Goal: Information Seeking & Learning: Learn about a topic

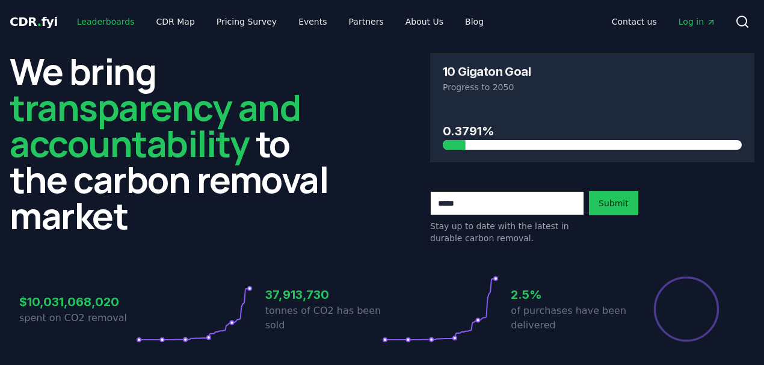
click at [84, 23] on link "Leaderboards" at bounding box center [105, 22] width 77 height 22
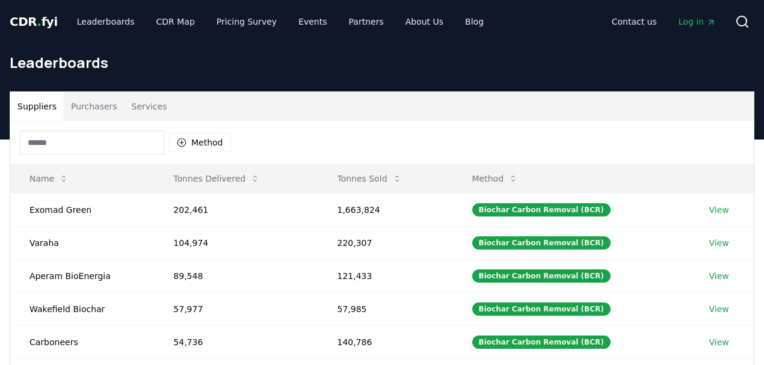
click at [142, 140] on input at bounding box center [92, 142] width 144 height 24
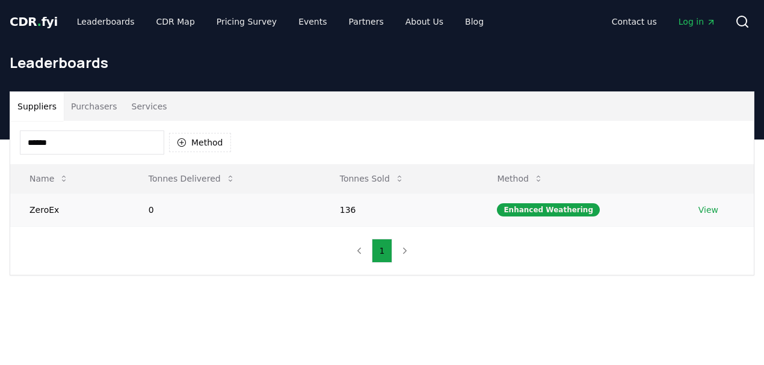
type input "******"
click at [701, 209] on link "View" at bounding box center [708, 210] width 20 height 12
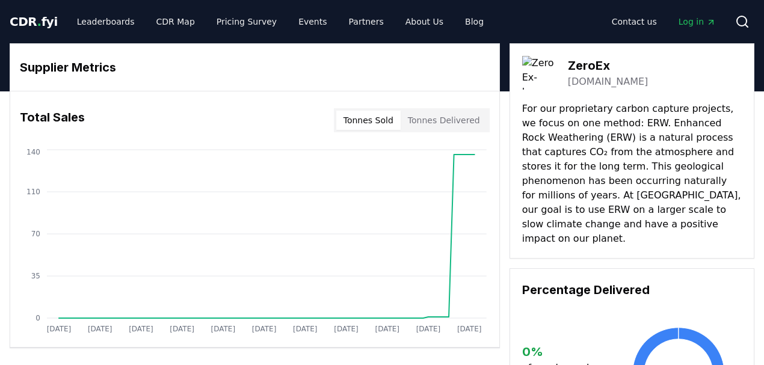
click at [431, 121] on button "Tonnes Delivered" at bounding box center [443, 120] width 87 height 19
click at [376, 119] on button "Tonnes Sold" at bounding box center [368, 120] width 64 height 19
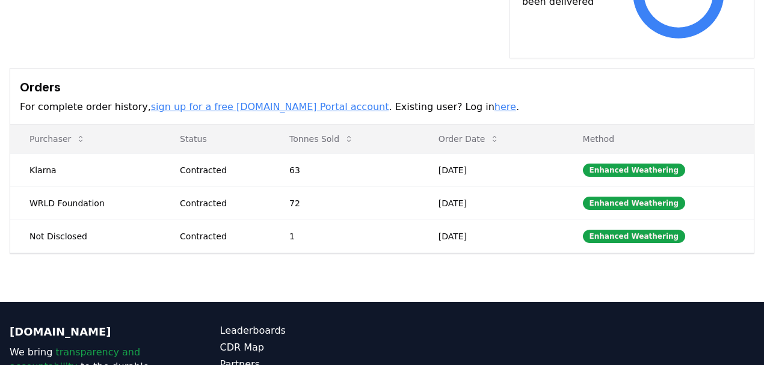
scroll to position [400, 0]
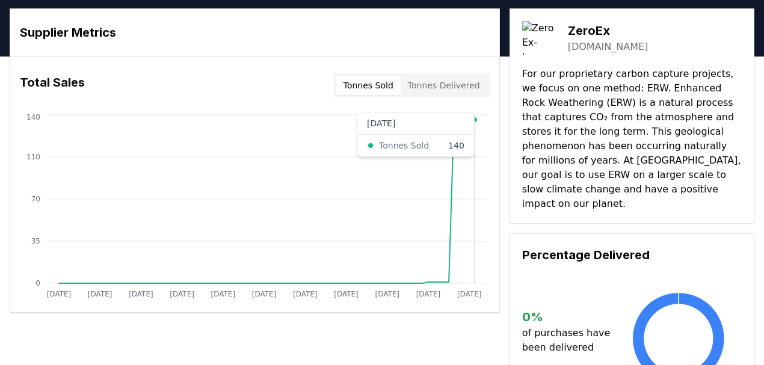
scroll to position [0, 0]
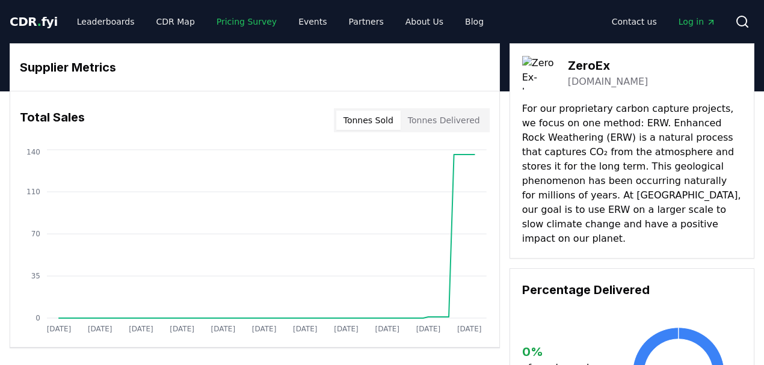
click at [251, 23] on link "Pricing Survey" at bounding box center [246, 22] width 79 height 22
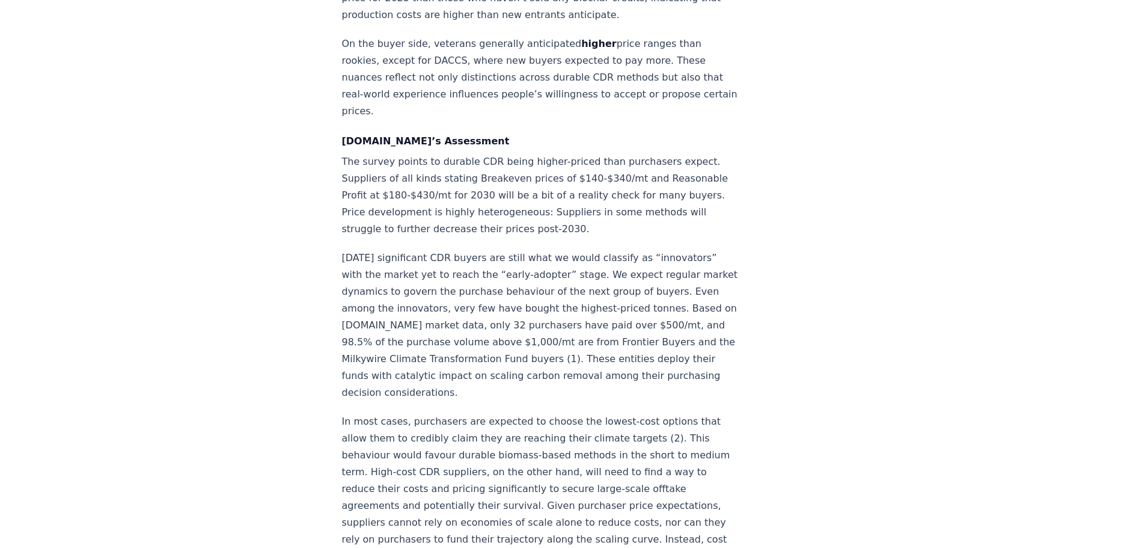
scroll to position [1924, 0]
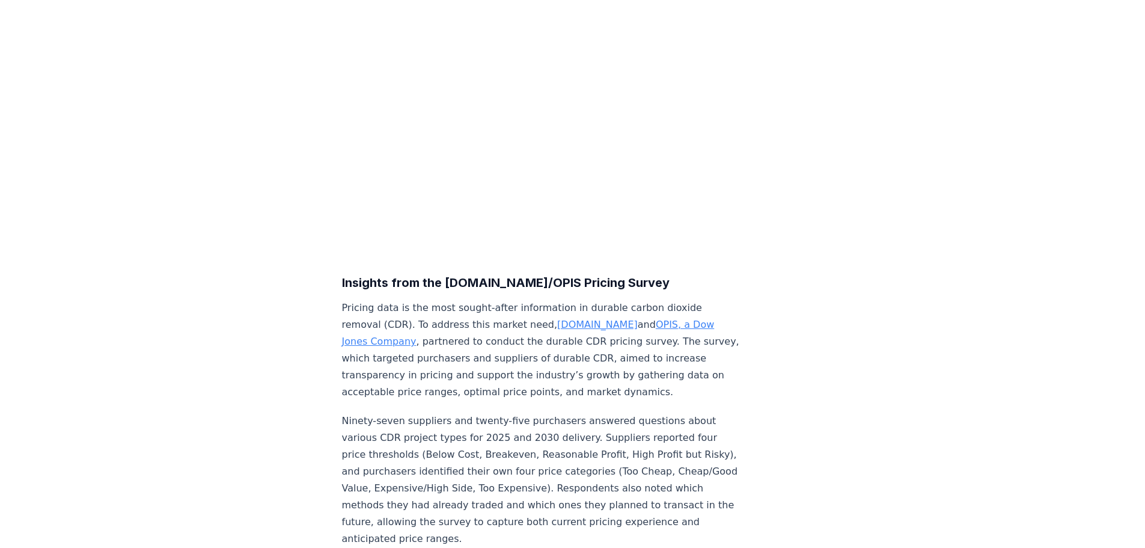
scroll to position [0, 0]
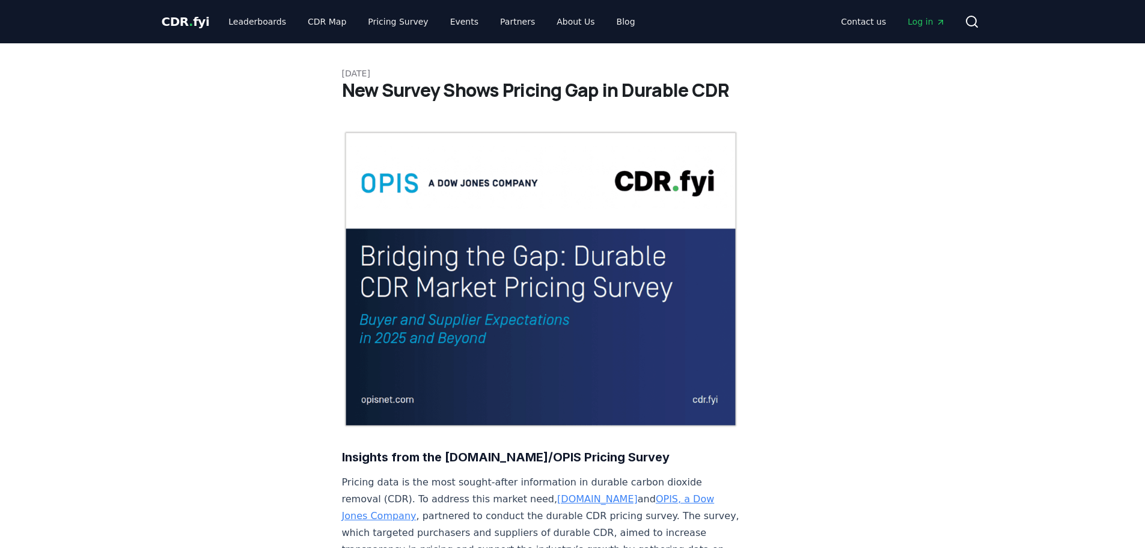
click at [234, 10] on div "CDR . fyi Leaderboards CDR Map Pricing Survey Events Partners About Us Blog Con…" at bounding box center [573, 21] width 823 height 43
click at [252, 26] on link "Leaderboards" at bounding box center [257, 22] width 77 height 22
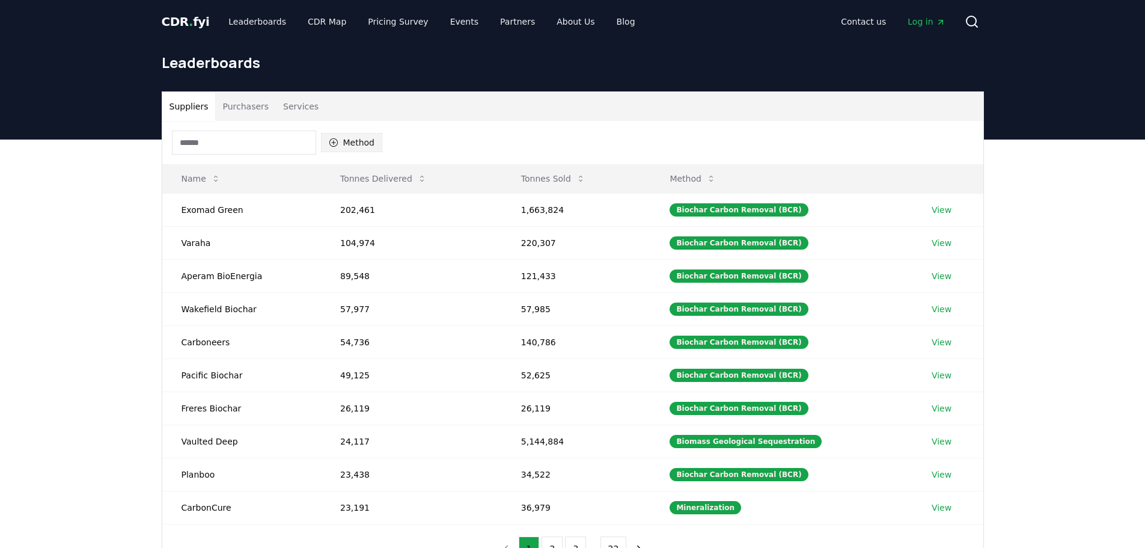
click at [333, 142] on icon "button" at bounding box center [333, 142] width 8 height 8
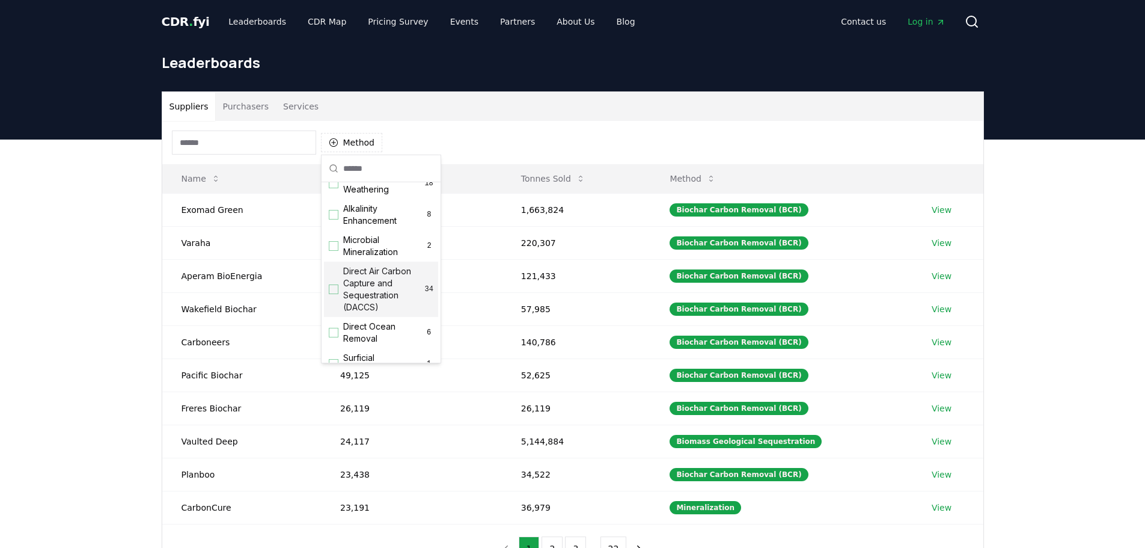
scroll to position [180, 0]
click at [336, 248] on div "Suggestions" at bounding box center [334, 244] width 10 height 10
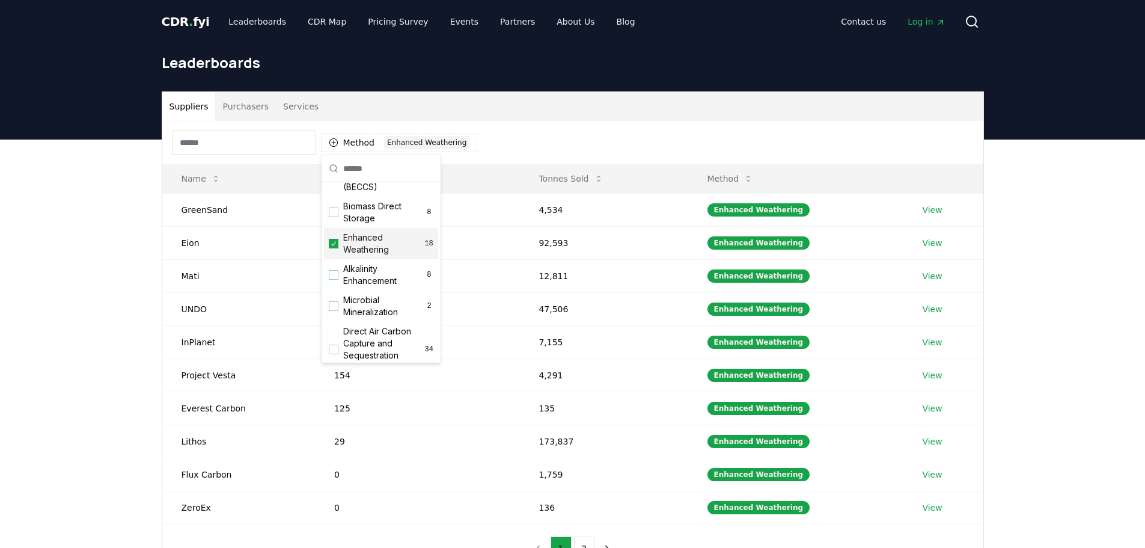
click at [121, 257] on div "Suppliers Purchasers Services Method 1 Enhanced Weathering Name Tonnes Delivere…" at bounding box center [572, 381] width 1145 height 482
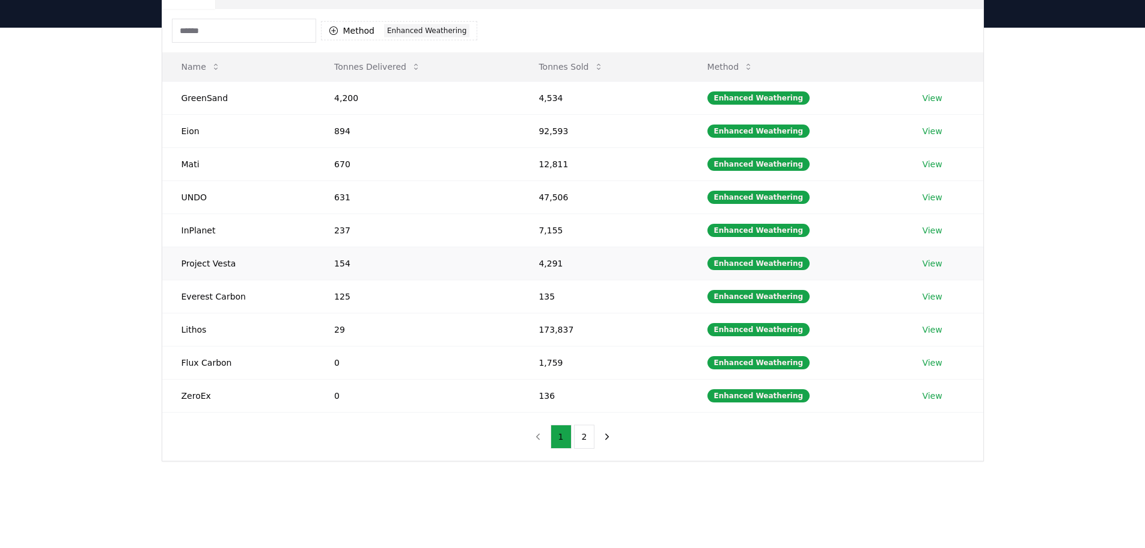
scroll to position [120, 0]
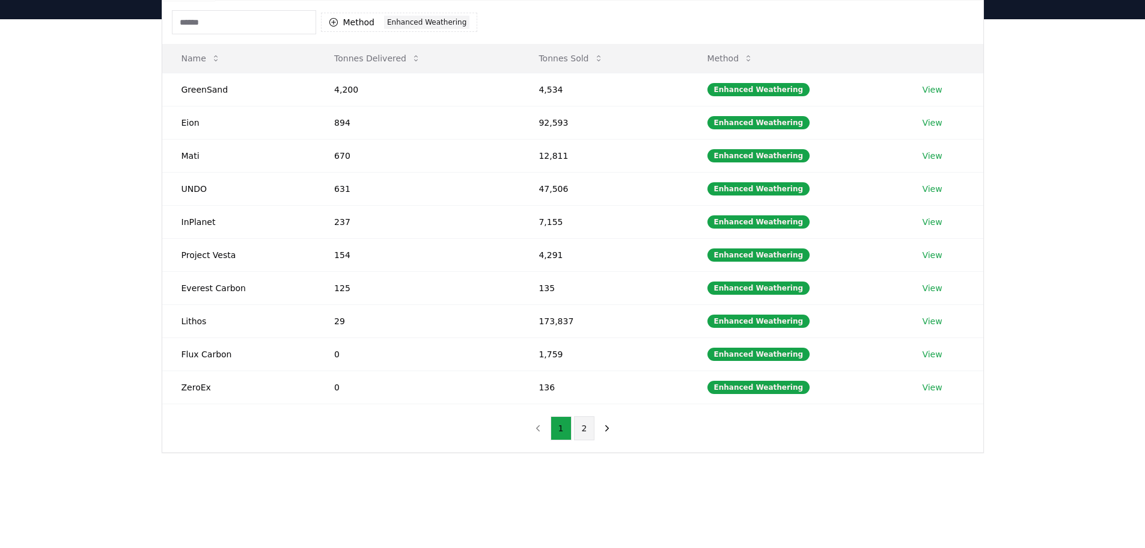
click at [578, 364] on button "2" at bounding box center [584, 428] width 21 height 24
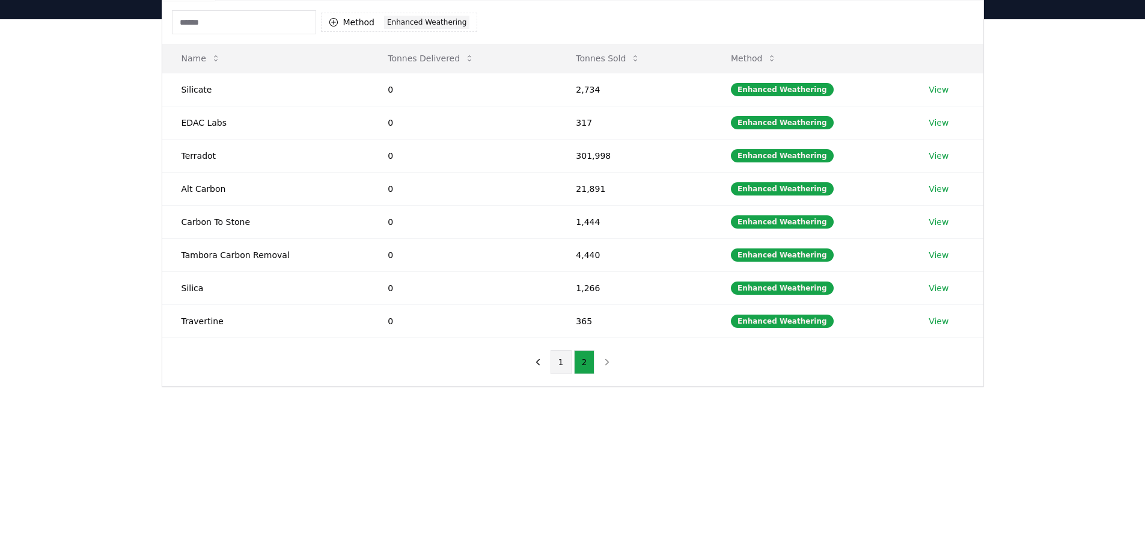
click at [566, 364] on button "1" at bounding box center [561, 362] width 21 height 24
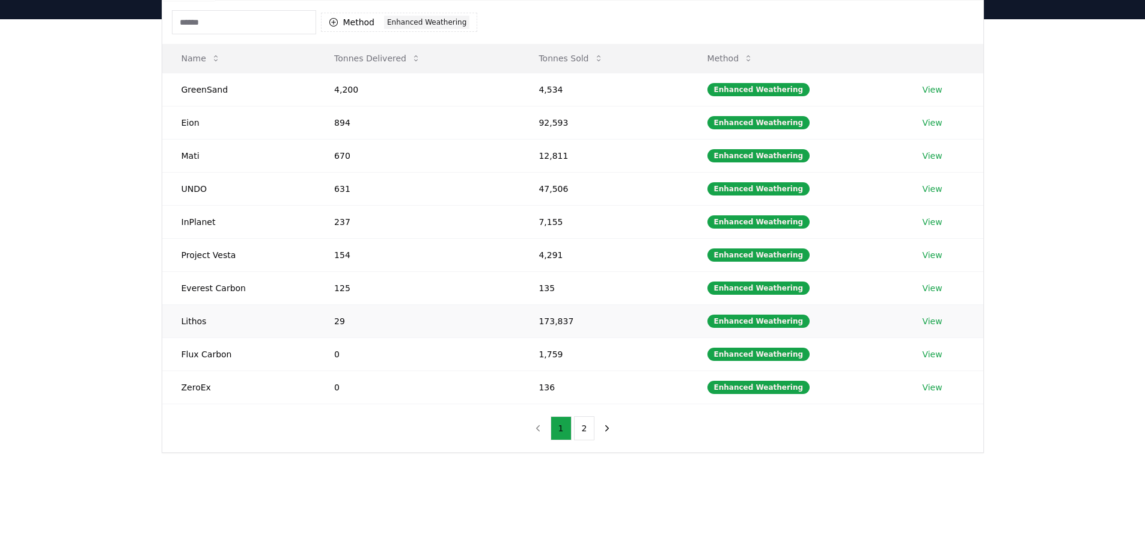
click at [763, 319] on link "View" at bounding box center [932, 321] width 20 height 12
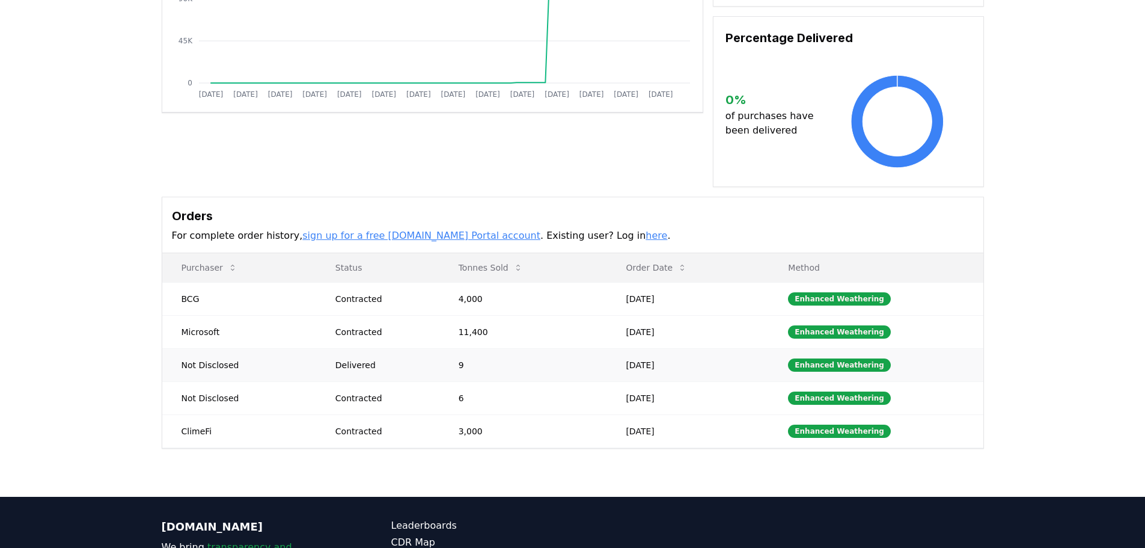
scroll to position [301, 0]
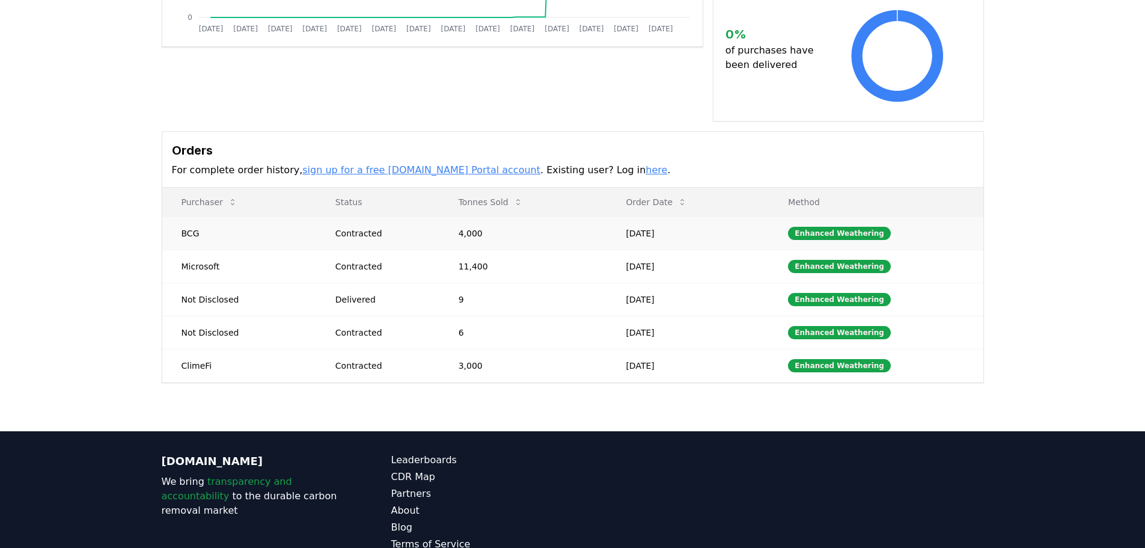
click at [470, 223] on td "4,000" at bounding box center [524, 232] width 168 height 33
click at [469, 357] on td "3,000" at bounding box center [524, 365] width 168 height 33
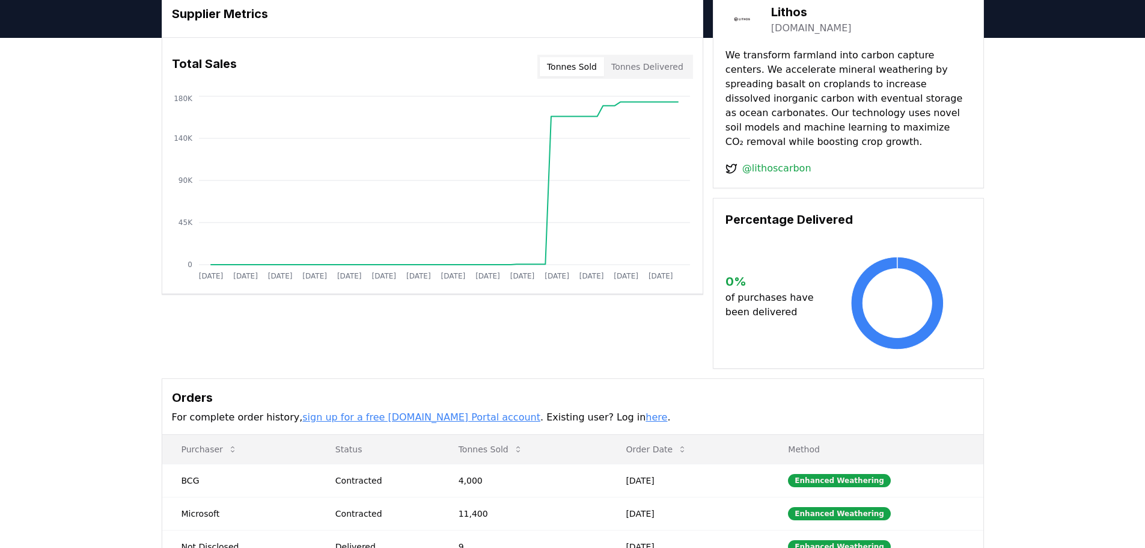
scroll to position [0, 0]
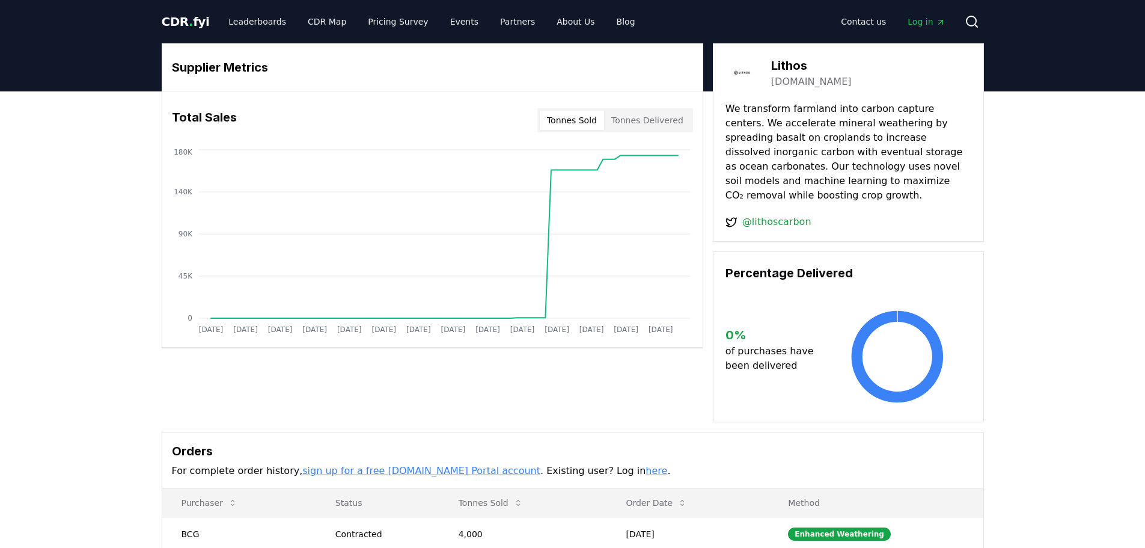
click at [661, 112] on button "Tonnes Delivered" at bounding box center [647, 120] width 87 height 19
click at [591, 121] on button "Tonnes Sold" at bounding box center [572, 120] width 64 height 19
click at [649, 119] on button "Tonnes Delivered" at bounding box center [647, 120] width 87 height 19
drag, startPoint x: 266, startPoint y: 22, endPoint x: 262, endPoint y: 61, distance: 39.3
click at [266, 22] on link "Leaderboards" at bounding box center [257, 22] width 77 height 22
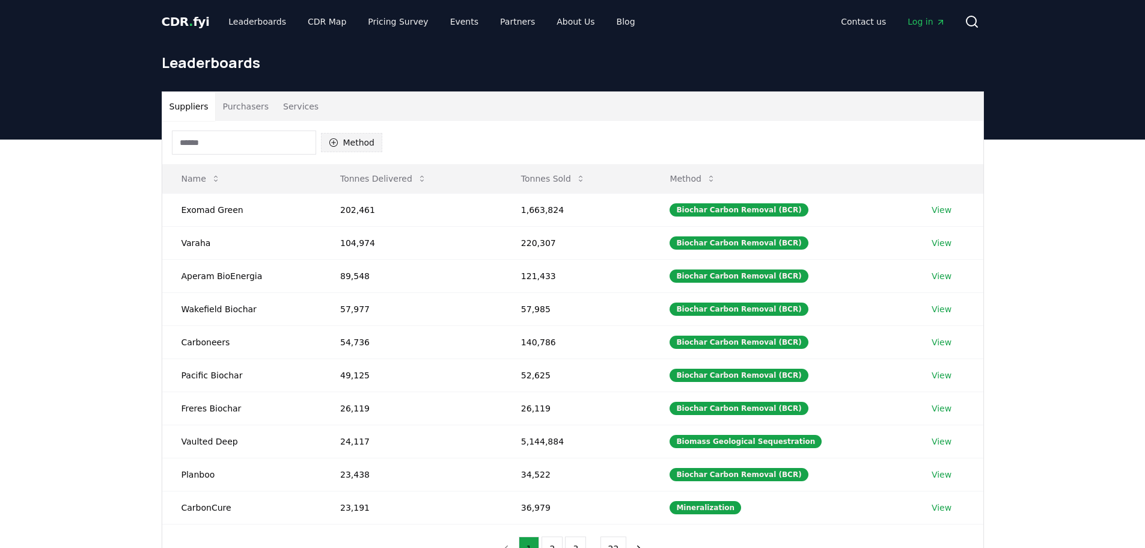
click at [367, 143] on button "Method" at bounding box center [352, 142] width 62 height 19
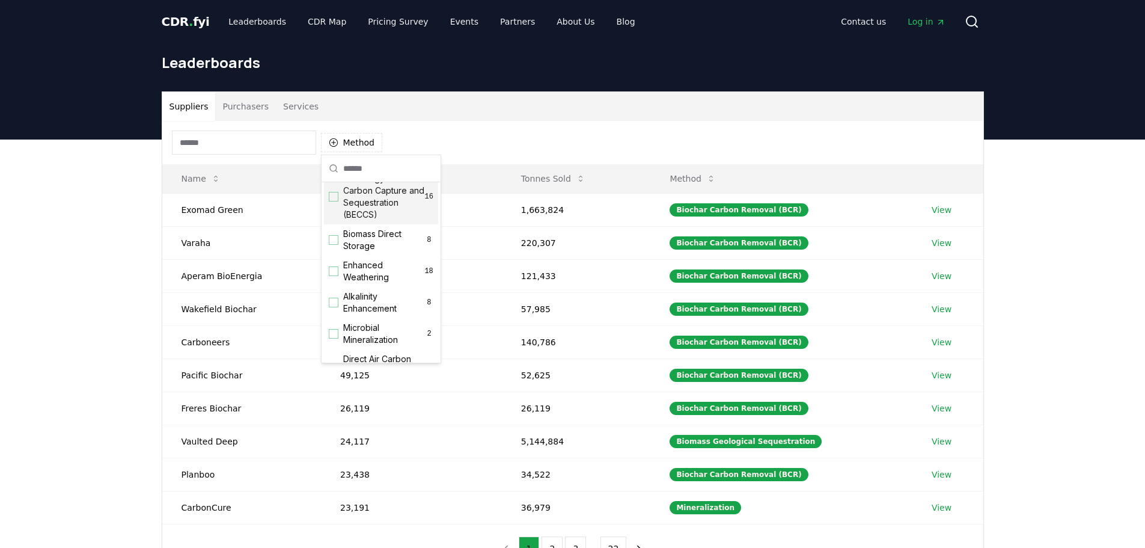
scroll to position [180, 0]
click at [331, 248] on div "Suggestions" at bounding box center [334, 244] width 10 height 10
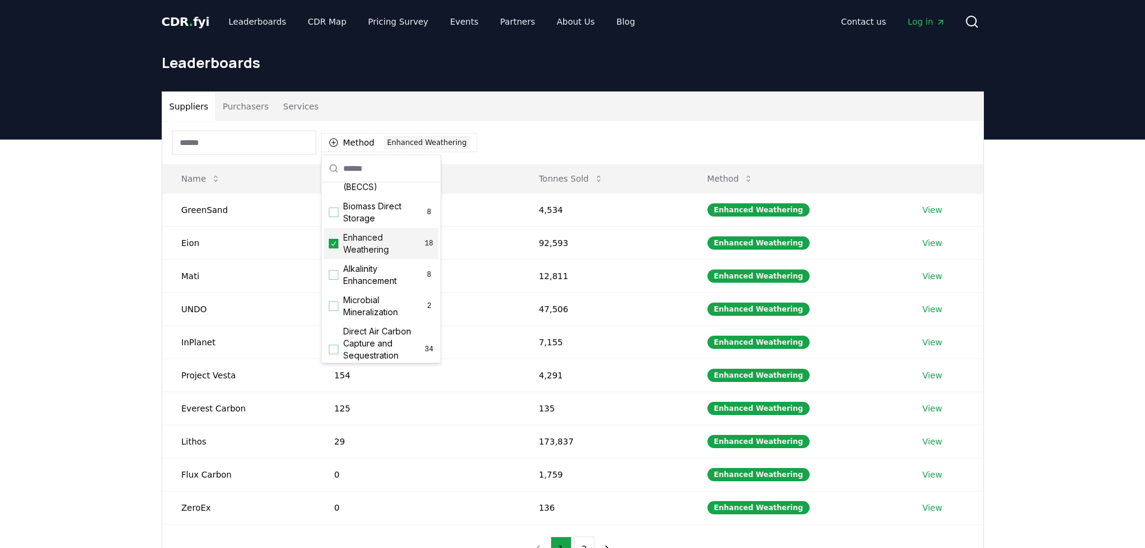
click at [110, 291] on div "Suppliers Purchasers Services Method 1 Enhanced Weathering Name Tonnes Delivere…" at bounding box center [572, 381] width 1145 height 482
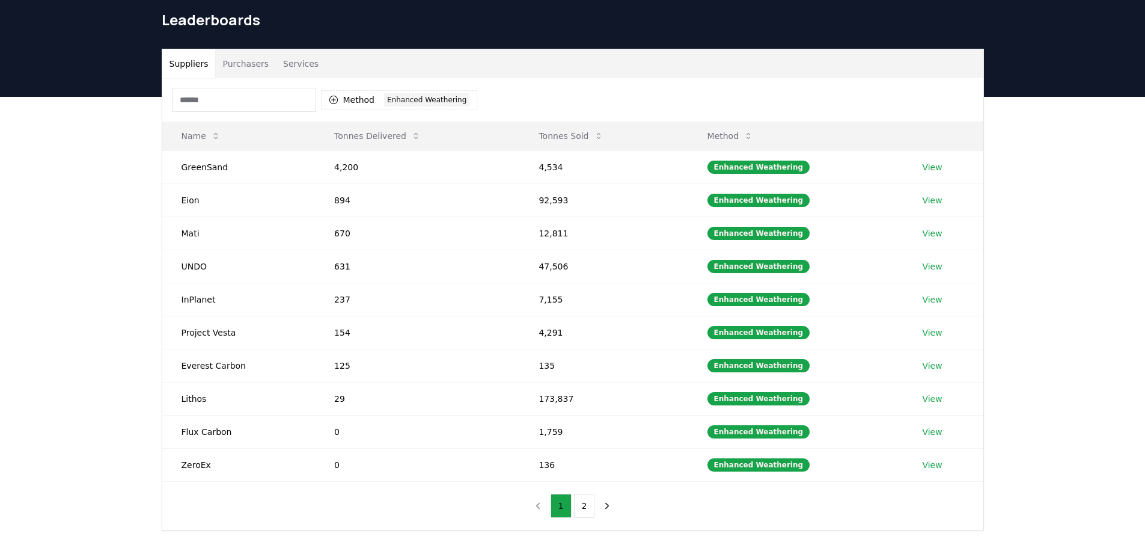
scroll to position [120, 0]
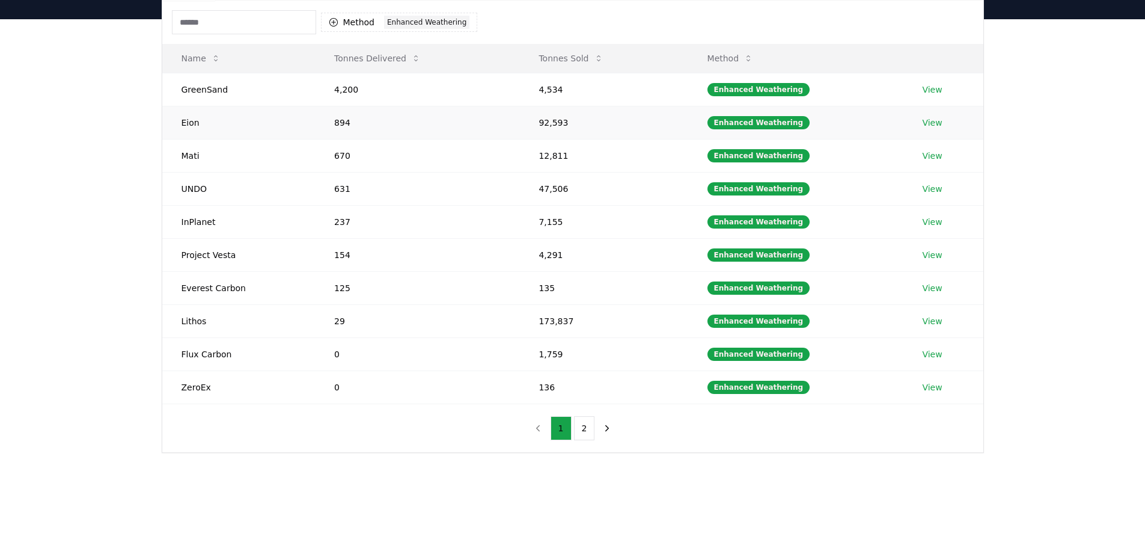
click at [934, 121] on link "View" at bounding box center [932, 123] width 20 height 12
